Goal: Transaction & Acquisition: Download file/media

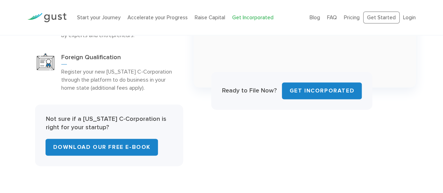
scroll to position [446, 0]
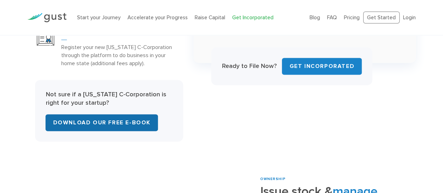
click at [108, 122] on link "Download Our Free E-Book" at bounding box center [102, 122] width 112 height 17
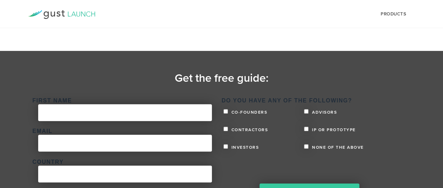
scroll to position [153, 0]
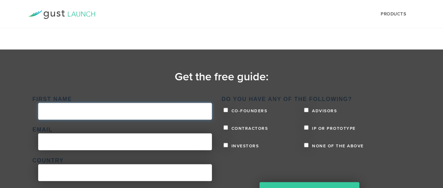
click at [58, 103] on input "First Name *" at bounding box center [125, 111] width 174 height 17
type input "Jeffrey"
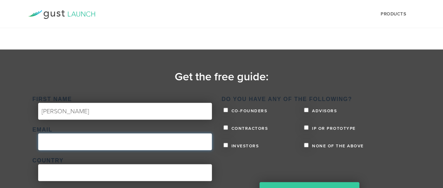
type input "jeff@prosperlawgroup.com"
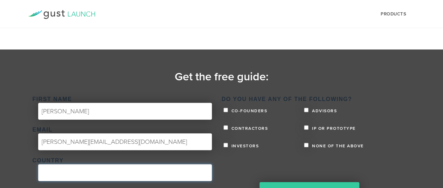
type input "United States"
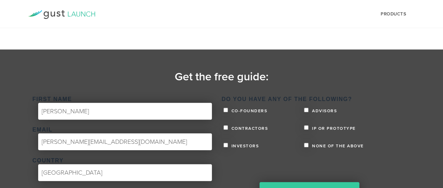
select select "No"
click at [227, 108] on input "Co-founders" at bounding box center [225, 110] width 5 height 5
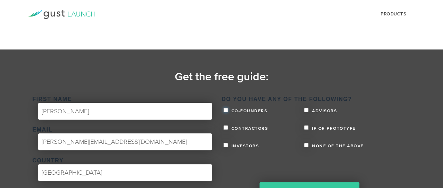
checkbox input "true"
click at [293, 180] on input "Download" at bounding box center [311, 191] width 106 height 22
